Goal: Task Accomplishment & Management: Manage account settings

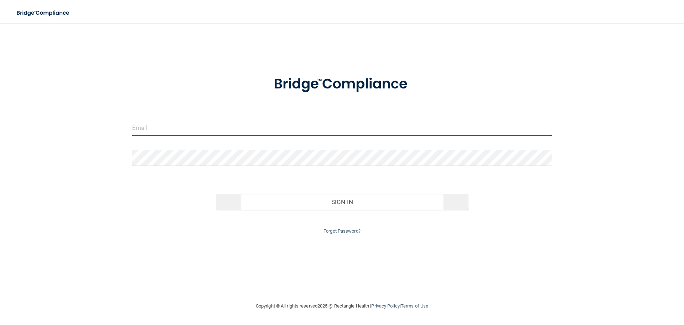
type input "[EMAIL_ADDRESS][DOMAIN_NAME]"
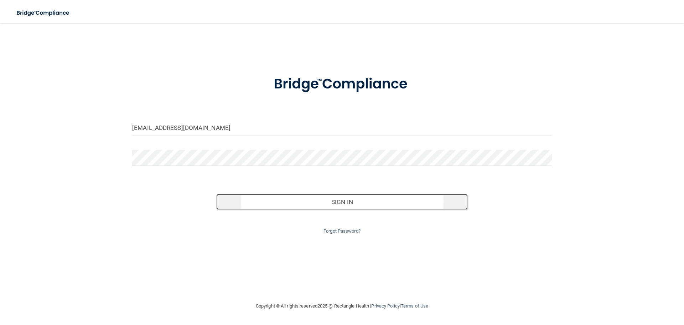
click at [323, 204] on button "Sign In" at bounding box center [342, 202] width 252 height 16
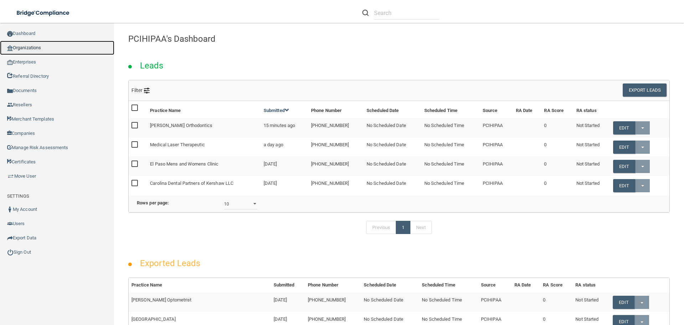
click at [37, 46] on link "Organizations" at bounding box center [57, 48] width 114 height 14
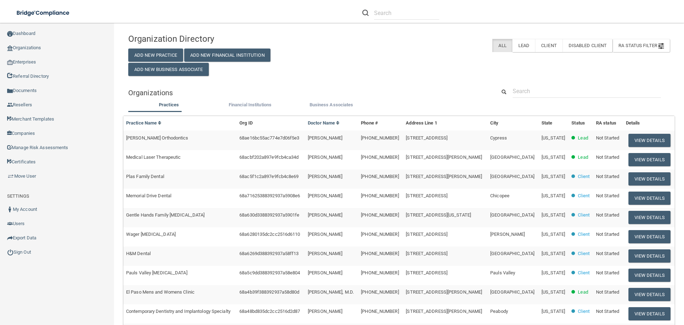
click at [567, 82] on div "Organization Directory Add New Practice Add New Financial Institution Add New B…" at bounding box center [399, 235] width 542 height 411
click at [566, 88] on input "text" at bounding box center [587, 90] width 148 height 13
paste input "[PERSON_NAME] DDS"
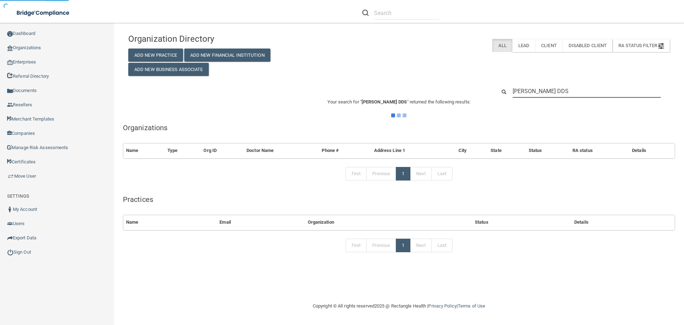
type input "[PERSON_NAME] DDS"
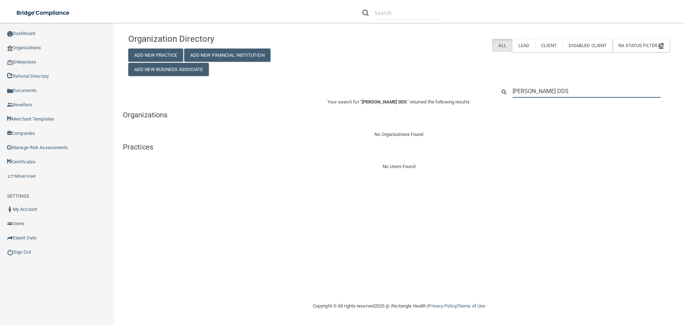
drag, startPoint x: 587, startPoint y: 95, endPoint x: 444, endPoint y: 86, distance: 143.5
click at [444, 86] on div "[PERSON_NAME] DDS" at bounding box center [399, 90] width 552 height 13
paste input "206) 542-3535"
type input "206) 542-3535"
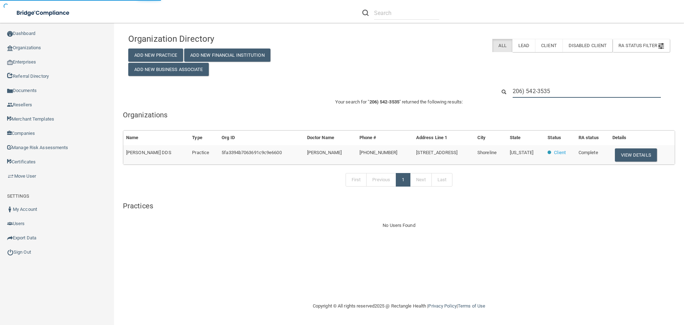
drag, startPoint x: 513, startPoint y: 90, endPoint x: 520, endPoint y: 90, distance: 7.5
click at [514, 90] on input "206) 542-3535" at bounding box center [587, 90] width 148 height 13
drag, startPoint x: 175, startPoint y: 153, endPoint x: 128, endPoint y: 152, distance: 47.0
click at [128, 152] on td "[PERSON_NAME] DDS" at bounding box center [156, 154] width 66 height 19
copy span "[PERSON_NAME] DDS"
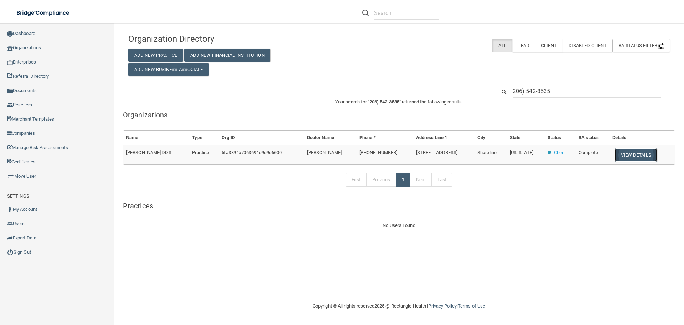
click at [633, 152] on button "View Details" at bounding box center [636, 154] width 42 height 13
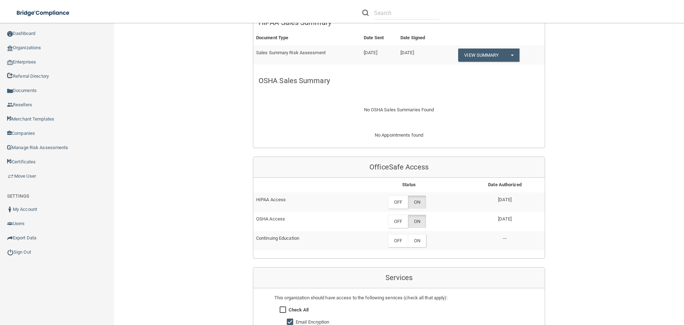
scroll to position [321, 0]
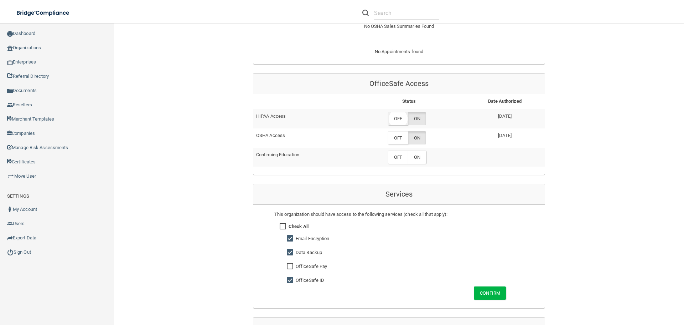
click at [397, 119] on label "OFF" at bounding box center [398, 118] width 20 height 13
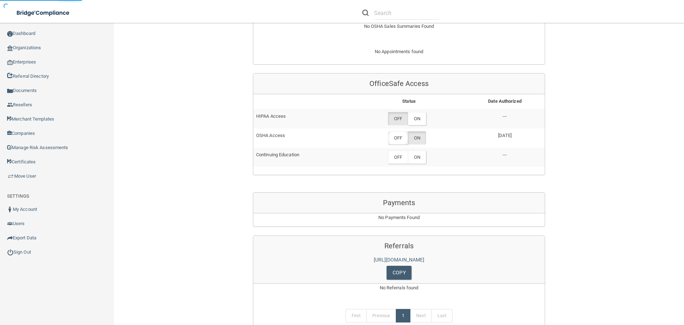
click at [402, 138] on label "OFF" at bounding box center [398, 137] width 20 height 13
click at [393, 137] on label "OFF" at bounding box center [398, 137] width 20 height 13
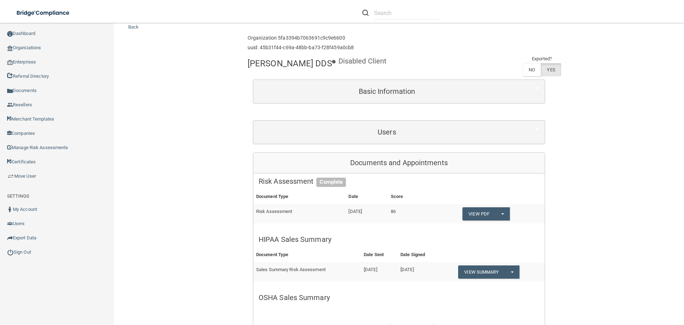
scroll to position [0, 0]
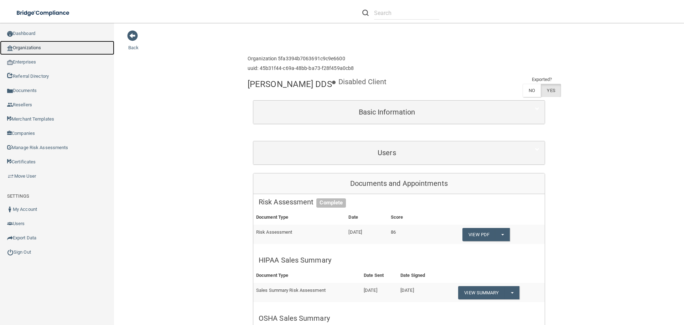
click at [56, 48] on link "Organizations" at bounding box center [57, 48] width 114 height 14
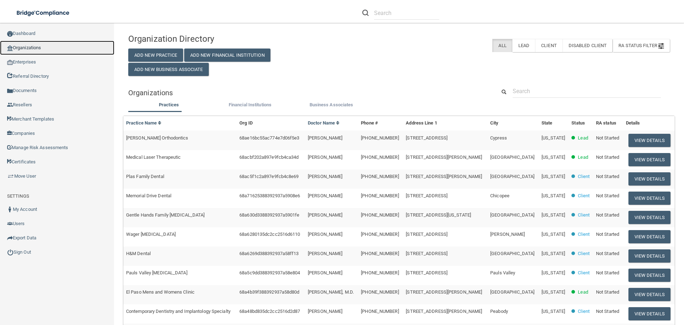
click at [27, 46] on link "Organizations" at bounding box center [57, 48] width 114 height 14
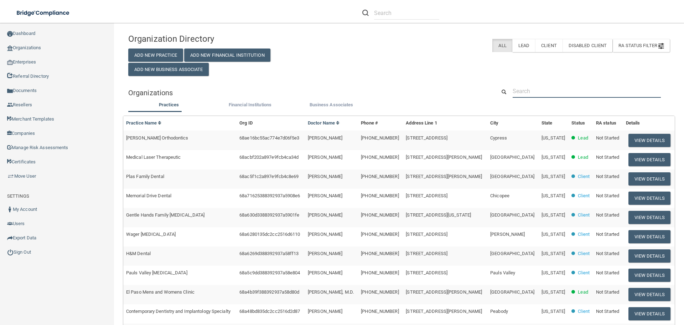
click at [520, 88] on input "text" at bounding box center [587, 90] width 148 height 13
paste input "MYMYCOLAB"
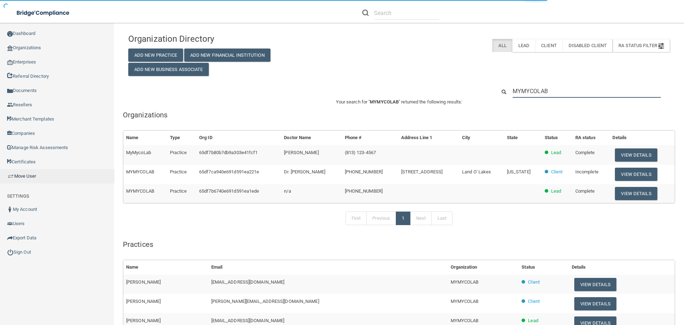
type input "MYMYCOLAB"
